Goal: Information Seeking & Learning: Understand process/instructions

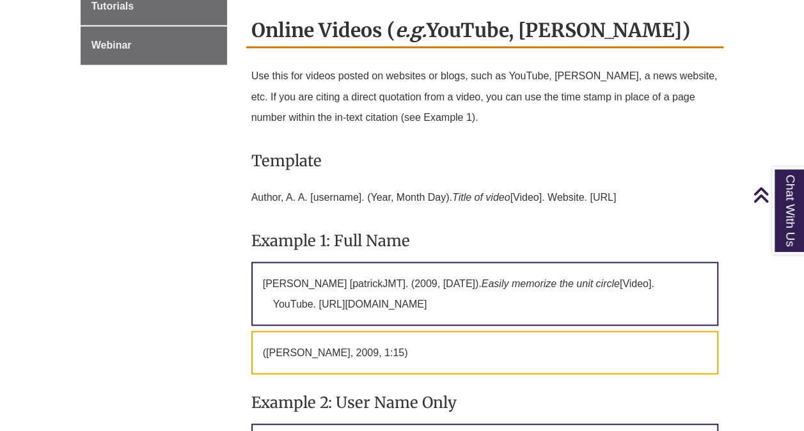
scroll to position [1118, 0]
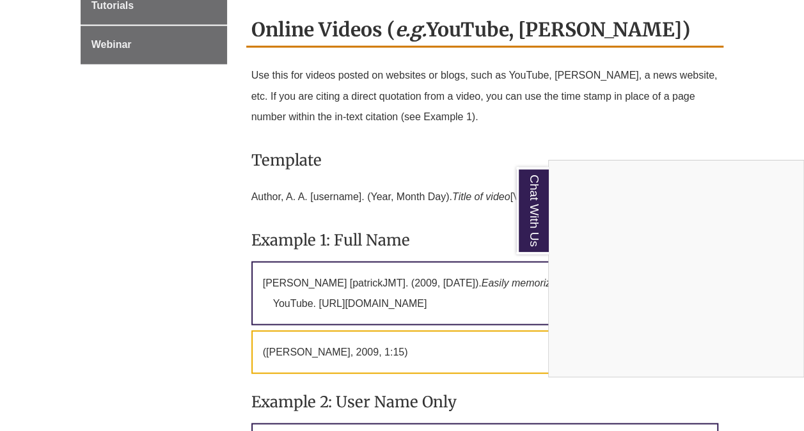
click at [524, 176] on div "Chat With Us" at bounding box center [402, 215] width 804 height 431
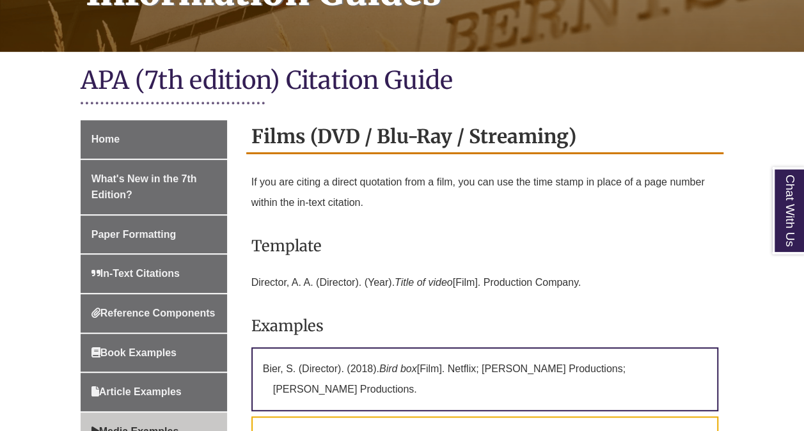
scroll to position [306, 0]
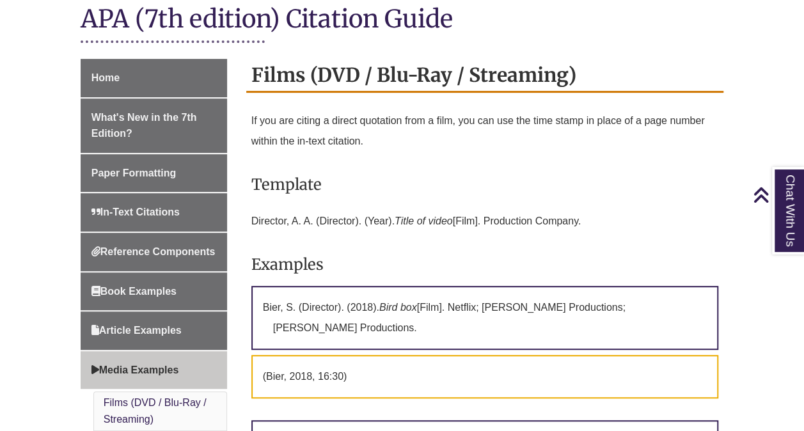
scroll to position [317, 0]
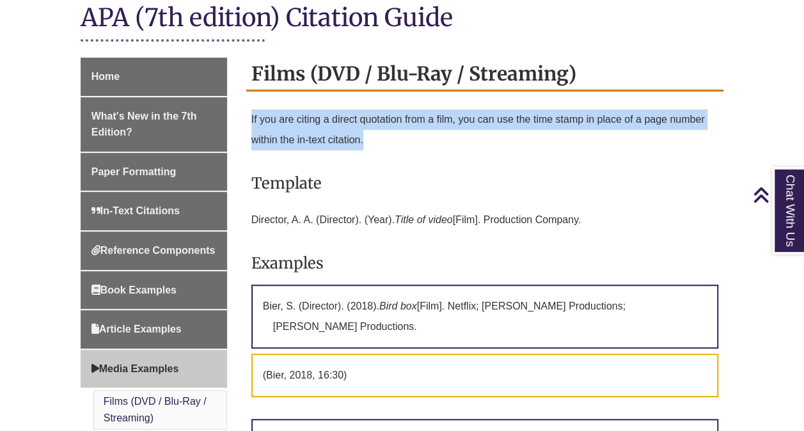
drag, startPoint x: 368, startPoint y: 120, endPoint x: 251, endPoint y: 109, distance: 117.6
click at [251, 109] on p "If you are citing a direct quotation from a film, you can use the time stamp in…" at bounding box center [484, 129] width 467 height 51
copy p "If you are citing a direct quotation from a film, you can use the time stamp in…"
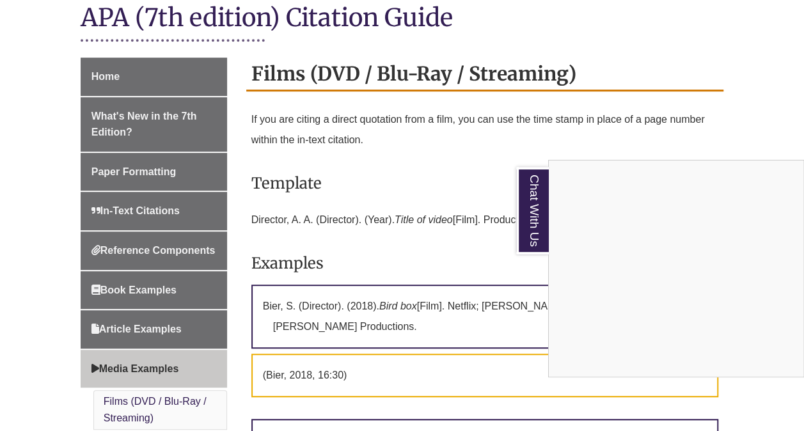
click at [463, 164] on div "Chat With Us" at bounding box center [402, 215] width 804 height 431
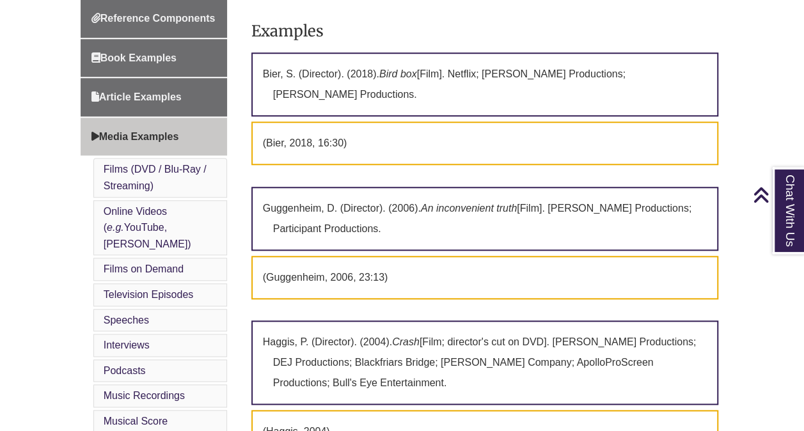
scroll to position [550, 0]
click at [340, 127] on p "(Bier, 2018, 16:30)" at bounding box center [484, 142] width 467 height 43
copy p "(Bier, 2018, 16:30)"
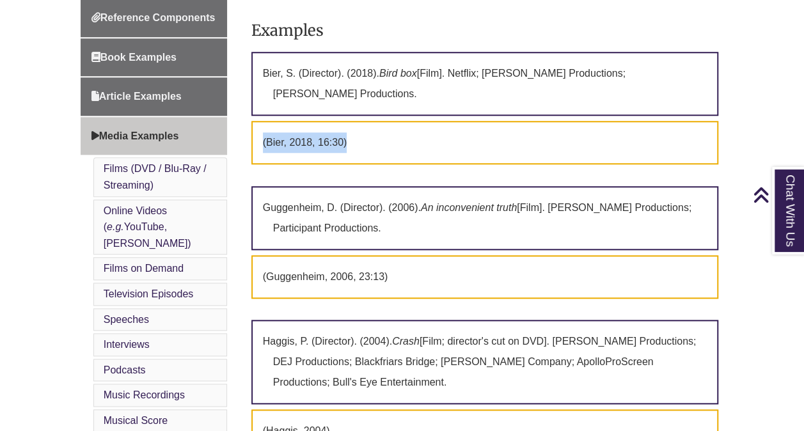
click at [368, 121] on p "(Bier, 2018, 16:30)" at bounding box center [484, 142] width 467 height 43
click at [371, 79] on p "Bier, S. (Director). (2018). Bird box [Film]. Netflix; [PERSON_NAME] Production…" at bounding box center [484, 84] width 467 height 64
drag, startPoint x: 354, startPoint y: 128, endPoint x: 256, endPoint y: 125, distance: 97.9
click at [256, 125] on p "(Bier, 2018, 16:30)" at bounding box center [484, 142] width 467 height 43
copy p "(Bier, 2018, 16:30)"
